Goal: Transaction & Acquisition: Purchase product/service

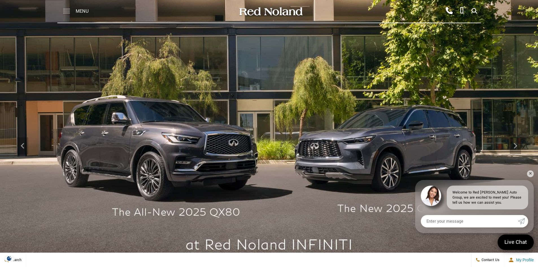
click at [68, 10] on span at bounding box center [66, 11] width 7 height 23
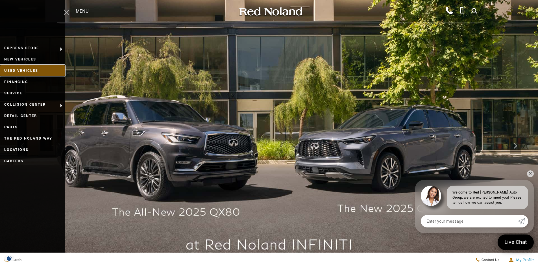
click at [25, 71] on link "Used Vehicles" at bounding box center [32, 70] width 65 height 11
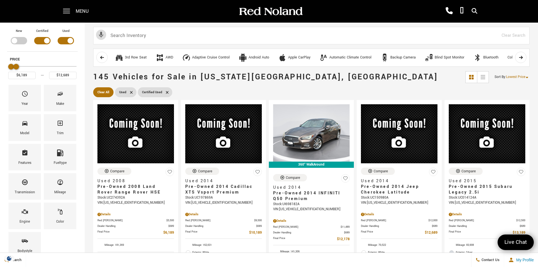
type input "$12,189"
drag, startPoint x: 73, startPoint y: 67, endPoint x: 15, endPoint y: 70, distance: 58.6
click at [15, 70] on div "Price" at bounding box center [42, 67] width 68 height 10
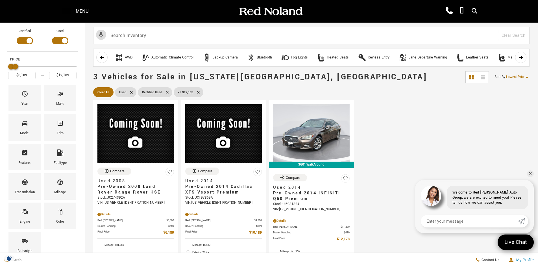
click at [66, 10] on span at bounding box center [66, 11] width 7 height 23
